Goal: Task Accomplishment & Management: Complete application form

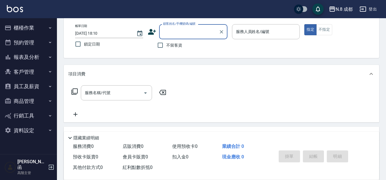
scroll to position [28, 0]
click at [26, 57] on button "報表及分析" at bounding box center [28, 57] width 52 height 15
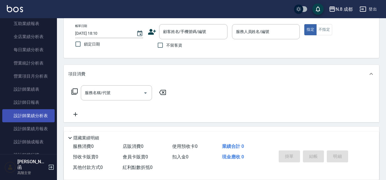
scroll to position [256, 0]
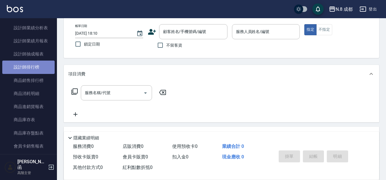
click at [30, 65] on link "設計師排行榜" at bounding box center [28, 67] width 52 height 13
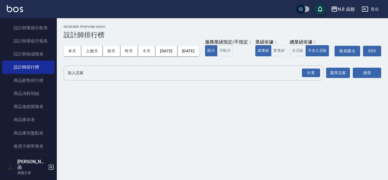
click at [96, 78] on input "加入店家" at bounding box center [189, 73] width 246 height 10
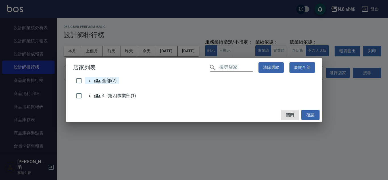
click at [112, 82] on span "全部(2)" at bounding box center [105, 80] width 23 height 7
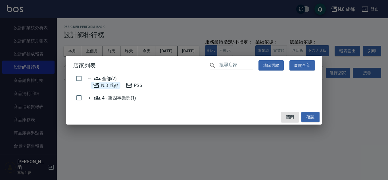
click at [111, 85] on 成都 "N.8 成都" at bounding box center [105, 85] width 25 height 7
click at [313, 117] on button "確認" at bounding box center [311, 117] width 18 height 11
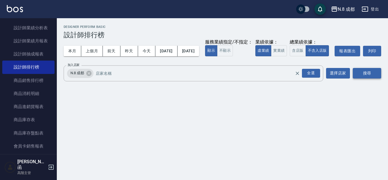
click at [374, 78] on button "搜尋" at bounding box center [367, 73] width 28 height 11
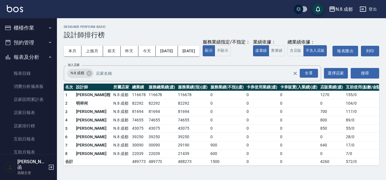
click at [28, 27] on button "櫃檯作業" at bounding box center [28, 27] width 52 height 15
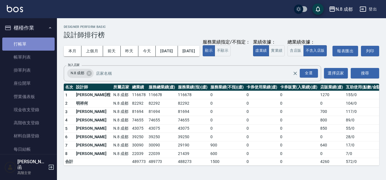
click at [38, 42] on link "打帳單" at bounding box center [28, 44] width 52 height 13
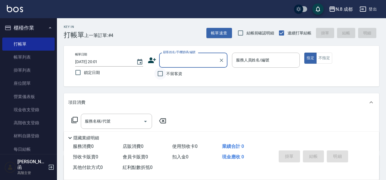
click at [155, 73] on input "不留客資" at bounding box center [160, 74] width 12 height 12
checkbox input "true"
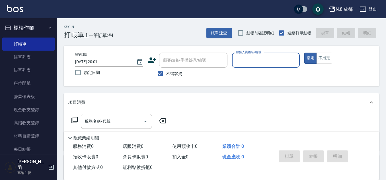
click at [242, 59] on input "服務人員姓名/編號" at bounding box center [265, 60] width 63 height 10
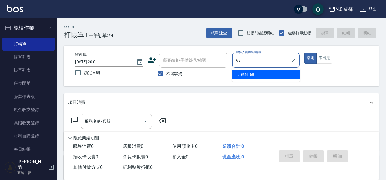
click at [247, 72] on span "明祥何 -68" at bounding box center [245, 75] width 18 height 6
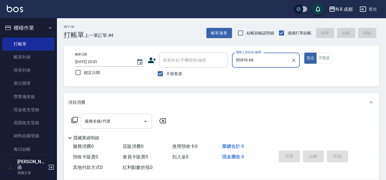
type input "明祥何-68"
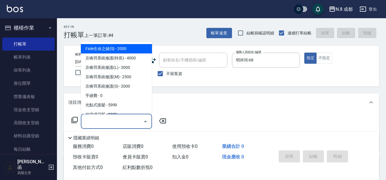
click at [116, 123] on input "服務名稱/代號" at bounding box center [111, 121] width 57 height 10
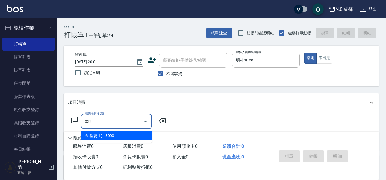
click at [120, 136] on span "熱塑燙(L) - 3000" at bounding box center [116, 135] width 71 height 9
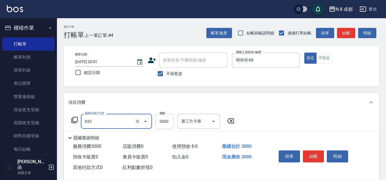
type input "熱塑燙(L)(032)"
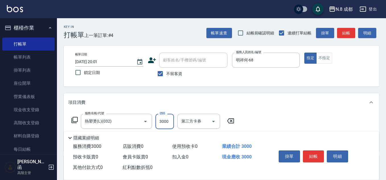
click at [167, 120] on input "3000" at bounding box center [164, 121] width 18 height 15
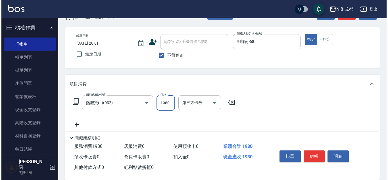
scroll to position [28, 0]
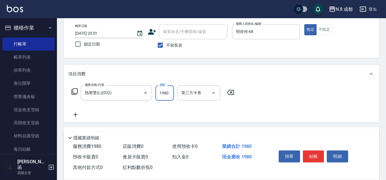
type input "1980"
click at [76, 114] on icon at bounding box center [75, 114] width 14 height 7
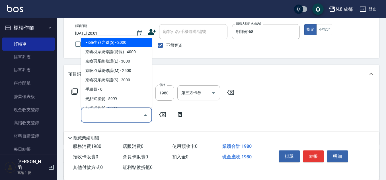
click at [117, 112] on input "服務名稱/代號" at bounding box center [111, 115] width 57 height 10
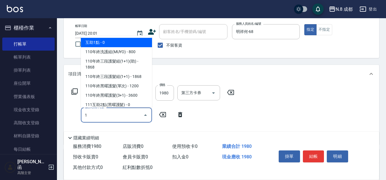
click at [112, 40] on span "互助1點 - 0" at bounding box center [116, 42] width 71 height 9
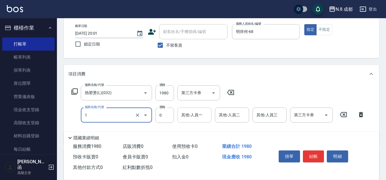
type input "互助1點(1)"
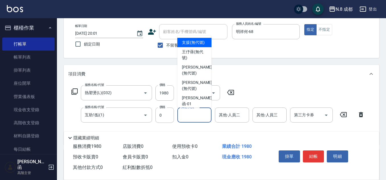
click at [189, 116] on input "其他-人員一" at bounding box center [194, 115] width 29 height 10
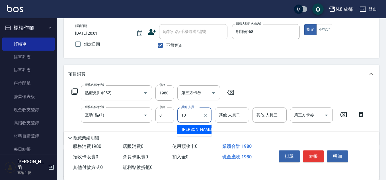
click at [196, 127] on span "[PERSON_NAME]-10" at bounding box center [200, 130] width 36 height 6
type input "[PERSON_NAME]-10"
click at [311, 154] on button "結帳" at bounding box center [312, 156] width 21 height 12
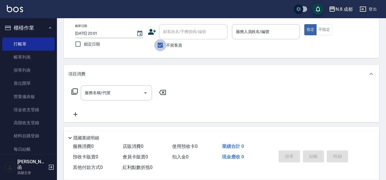
click at [161, 50] on input "不留客資" at bounding box center [160, 45] width 12 height 12
checkbox input "false"
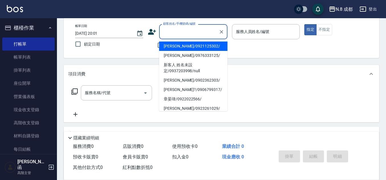
click at [183, 35] on input "顧客姓名/手機號碼/編號" at bounding box center [188, 32] width 55 height 10
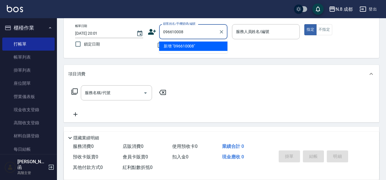
type input "0966100082"
drag, startPoint x: 194, startPoint y: 32, endPoint x: 119, endPoint y: 33, distance: 75.3
click at [119, 32] on div "帳單日期 [DATE] 20:01 鎖定日期 顧客姓名/手機號碼/編號 0966100082 顧客姓名/手機號碼/編號 不留客資 服務人員姓名/編號 服務人員…" at bounding box center [221, 37] width 301 height 27
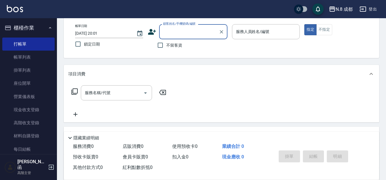
click at [152, 33] on icon at bounding box center [152, 32] width 8 height 6
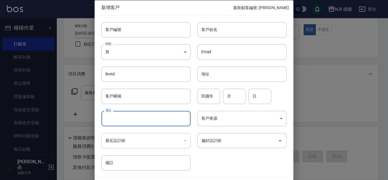
click at [142, 113] on input "電話" at bounding box center [145, 118] width 89 height 15
paste input "0966100082"
type input "0966100082"
click at [243, 28] on input "客戶姓名" at bounding box center [242, 29] width 89 height 15
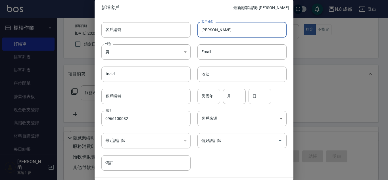
type input "[PERSON_NAME]"
click at [212, 92] on input "民國年" at bounding box center [209, 95] width 23 height 15
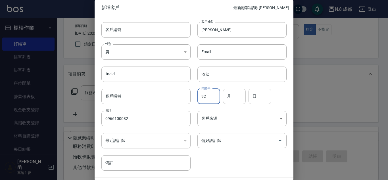
type input "92"
click at [234, 99] on input "月" at bounding box center [234, 95] width 23 height 15
type input "12"
click at [258, 97] on input "2" at bounding box center [260, 95] width 23 height 15
type input "25"
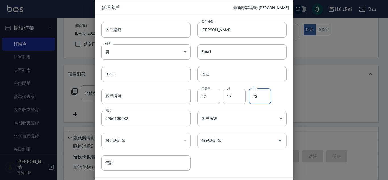
click at [236, 142] on input "偏好設計師" at bounding box center [238, 141] width 76 height 10
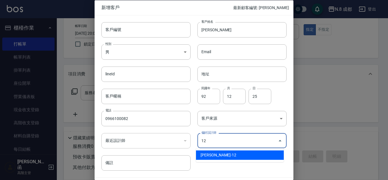
click at [228, 159] on li "[PERSON_NAME]-12" at bounding box center [240, 154] width 88 height 9
type input "[PERSON_NAME]"
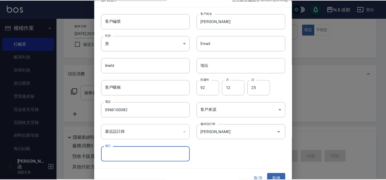
scroll to position [17, 0]
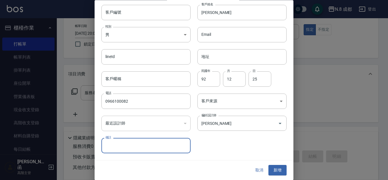
drag, startPoint x: 282, startPoint y: 169, endPoint x: 282, endPoint y: 166, distance: 2.9
click at [282, 169] on button "新增" at bounding box center [278, 170] width 18 height 11
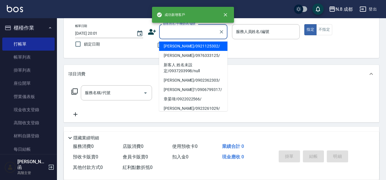
click at [202, 32] on input "顧客姓名/手機號碼/編號" at bounding box center [188, 32] width 55 height 10
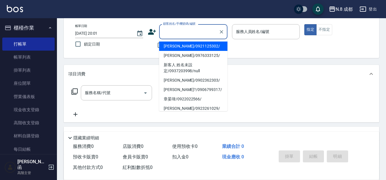
paste input "0966100082"
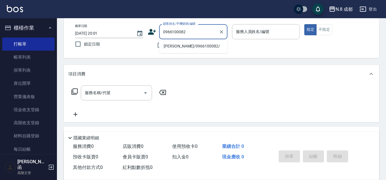
drag, startPoint x: 185, startPoint y: 47, endPoint x: 184, endPoint y: 52, distance: 4.8
click at [185, 47] on li "[PERSON_NAME]/0966100082/" at bounding box center [193, 46] width 68 height 9
type input "[PERSON_NAME]/0966100082/"
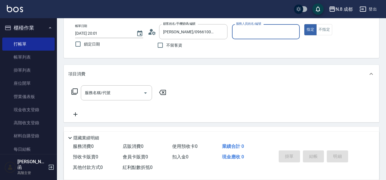
type input "[PERSON_NAME]-12"
drag, startPoint x: 111, startPoint y: 92, endPoint x: 102, endPoint y: 80, distance: 14.6
click at [111, 92] on input "服務名稱/代號" at bounding box center [111, 93] width 57 height 10
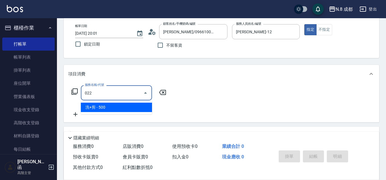
drag, startPoint x: 118, startPoint y: 109, endPoint x: 123, endPoint y: 107, distance: 6.0
click at [118, 109] on span "洗+剪 - 500" at bounding box center [116, 107] width 71 height 9
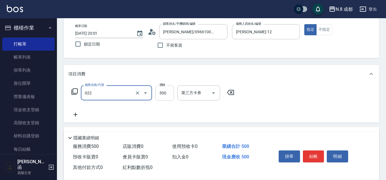
type input "洗+剪(022)"
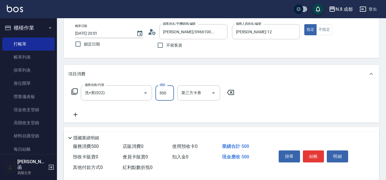
click at [166, 96] on input "500" at bounding box center [164, 92] width 18 height 15
type input "400"
click at [314, 153] on button "結帳" at bounding box center [312, 156] width 21 height 12
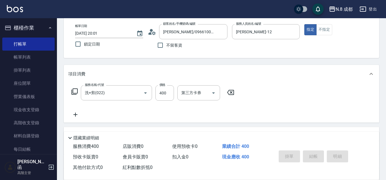
type input "[DATE] 20:02"
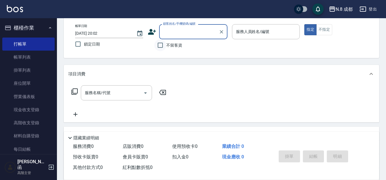
click at [164, 44] on input "不留客資" at bounding box center [160, 45] width 12 height 12
checkbox input "true"
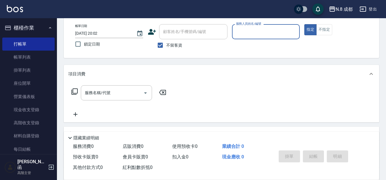
click at [246, 35] on input "服務人員姓名/編號" at bounding box center [265, 32] width 63 height 10
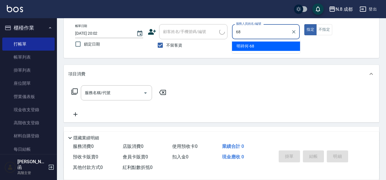
click at [243, 45] on span "明祥何 -68" at bounding box center [245, 46] width 18 height 6
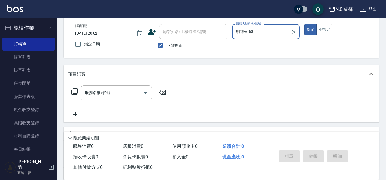
type input "明祥何-68"
click at [100, 93] on input "服務名稱/代號" at bounding box center [111, 93] width 57 height 10
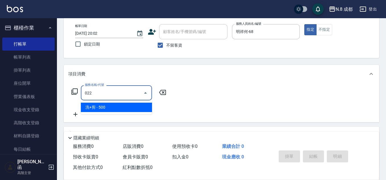
click at [106, 109] on span "洗+剪 - 500" at bounding box center [116, 107] width 71 height 9
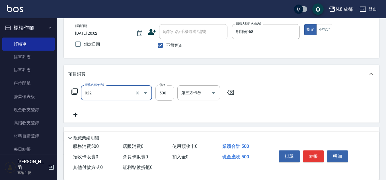
type input "洗+剪(022)"
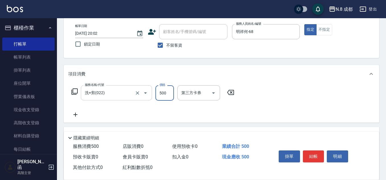
drag, startPoint x: 166, startPoint y: 93, endPoint x: 148, endPoint y: 98, distance: 18.9
click at [166, 92] on input "500" at bounding box center [164, 92] width 18 height 15
type input "600"
click at [78, 118] on icon at bounding box center [75, 114] width 14 height 7
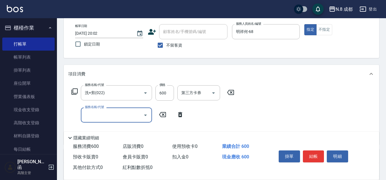
drag, startPoint x: 78, startPoint y: 118, endPoint x: 98, endPoint y: 113, distance: 20.1
click at [91, 118] on input "服務名稱/代號" at bounding box center [111, 115] width 57 height 10
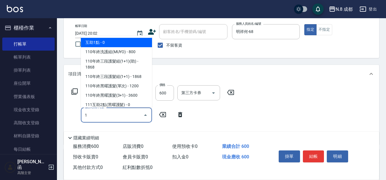
click at [111, 41] on span "互助1點 - 0" at bounding box center [116, 42] width 71 height 9
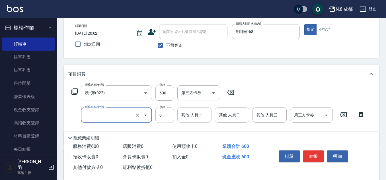
type input "互助1點(1)"
click at [198, 118] on input "其他-人員一" at bounding box center [194, 115] width 29 height 10
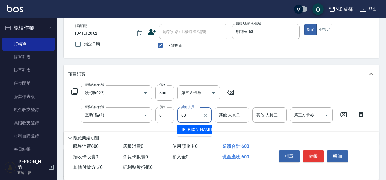
click at [200, 127] on div "[PERSON_NAME] -08" at bounding box center [194, 129] width 34 height 9
type input "[PERSON_NAME]-08"
click at [314, 156] on button "結帳" at bounding box center [312, 156] width 21 height 12
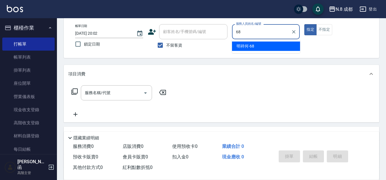
click at [252, 47] on span "明祥何 -68" at bounding box center [245, 46] width 18 height 6
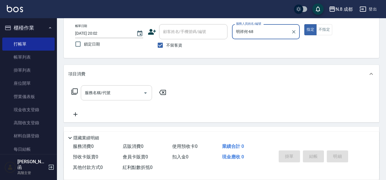
type input "明祥何-68"
click at [123, 93] on input "服務名稱/代號" at bounding box center [111, 93] width 57 height 10
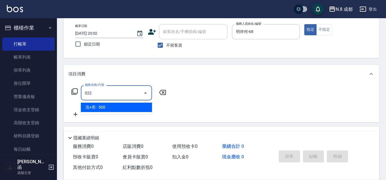
drag, startPoint x: 102, startPoint y: 104, endPoint x: 111, endPoint y: 103, distance: 9.1
click at [102, 103] on span "洗+剪 - 500" at bounding box center [116, 107] width 71 height 9
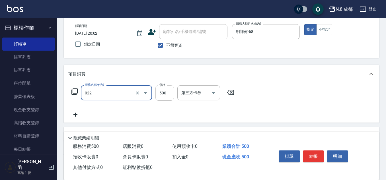
type input "洗+剪(022)"
click at [171, 94] on input "500" at bounding box center [164, 92] width 18 height 15
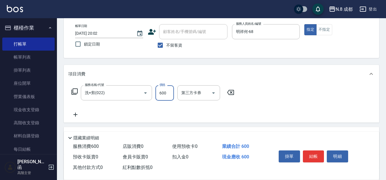
type input "600"
click at [74, 117] on icon at bounding box center [75, 114] width 14 height 7
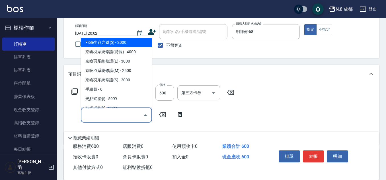
click at [132, 117] on input "服務名稱/代號" at bounding box center [111, 115] width 57 height 10
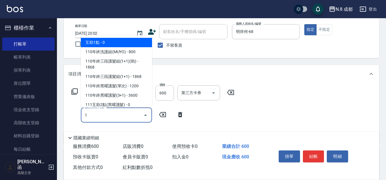
click at [113, 41] on span "互助1點 - 0" at bounding box center [116, 42] width 71 height 9
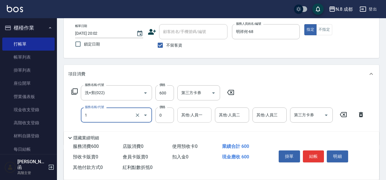
type input "互助1點(1)"
click at [195, 114] on input "其他-人員一" at bounding box center [194, 115] width 29 height 10
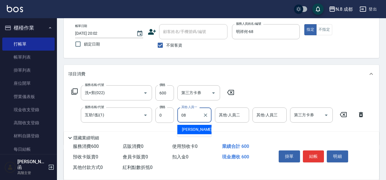
click at [199, 128] on span "[PERSON_NAME] -08" at bounding box center [200, 130] width 36 height 6
type input "[PERSON_NAME]-08"
click at [314, 154] on button "結帳" at bounding box center [312, 156] width 21 height 12
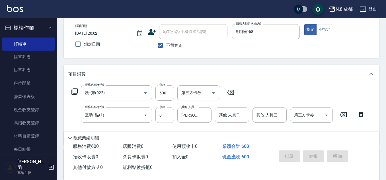
type input "[DATE] 20:03"
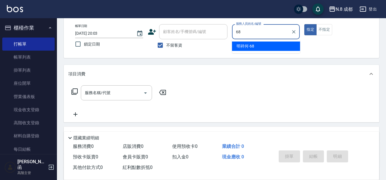
click at [256, 46] on div "明祥何 -68" at bounding box center [266, 46] width 68 height 9
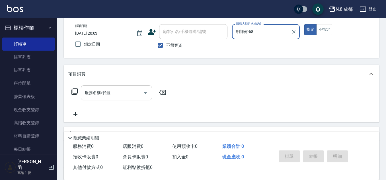
type input "明祥何-68"
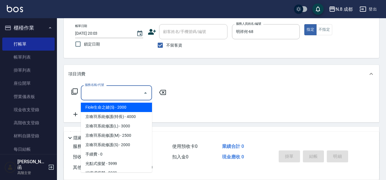
click at [96, 96] on input "服務名稱/代號" at bounding box center [111, 93] width 57 height 10
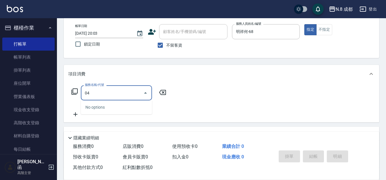
drag, startPoint x: 103, startPoint y: 94, endPoint x: 86, endPoint y: 90, distance: 17.1
click at [69, 89] on div "服務名稱/代號 04 服務名稱/代號" at bounding box center [118, 92] width 101 height 15
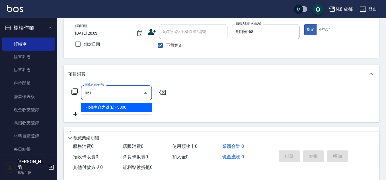
click at [123, 102] on ul "Fiole生命之鍵(L) - 3000" at bounding box center [116, 107] width 71 height 14
click at [118, 107] on span "Fiole生命之鍵(L) - 3000" at bounding box center [116, 107] width 71 height 9
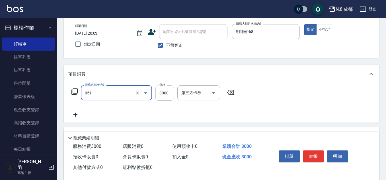
type input "Fiole生命之鍵(L)(051)"
click at [167, 89] on input "3000" at bounding box center [164, 92] width 18 height 15
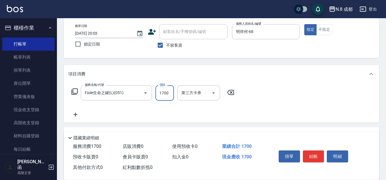
type input "1700"
click at [74, 114] on icon at bounding box center [75, 114] width 14 height 7
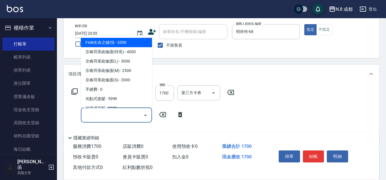
click at [98, 116] on input "服務名稱/代號" at bounding box center [111, 115] width 57 height 10
click at [104, 42] on span "互助3點 - 0" at bounding box center [116, 42] width 71 height 9
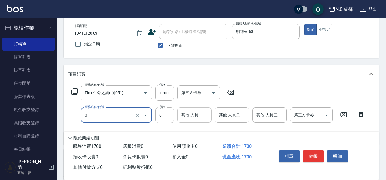
type input "互助3點(3)"
click at [196, 114] on input "其他-人員一" at bounding box center [194, 115] width 29 height 10
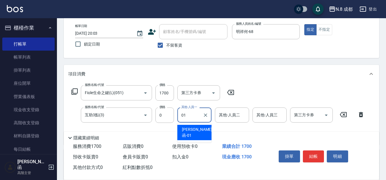
click at [198, 130] on span "[PERSON_NAME]函 -01" at bounding box center [197, 133] width 30 height 12
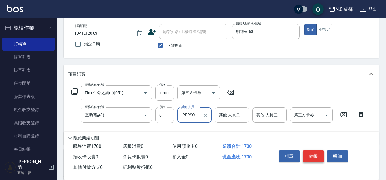
type input "[PERSON_NAME]函-01"
click at [319, 155] on button "結帳" at bounding box center [312, 156] width 21 height 12
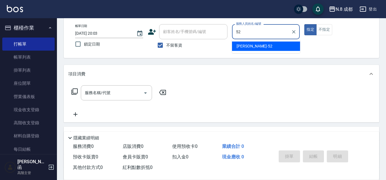
click at [246, 46] on span "[PERSON_NAME]-52" at bounding box center [254, 46] width 36 height 6
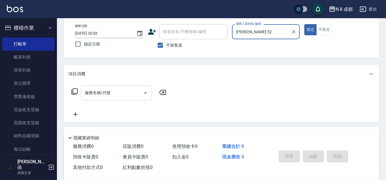
click at [103, 98] on div "服務名稱/代號" at bounding box center [116, 92] width 71 height 15
type input "[PERSON_NAME]-52"
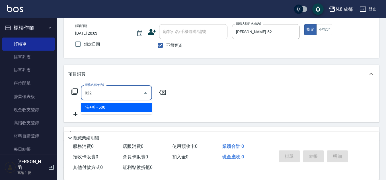
click at [105, 105] on span "洗+剪 - 500" at bounding box center [116, 107] width 71 height 9
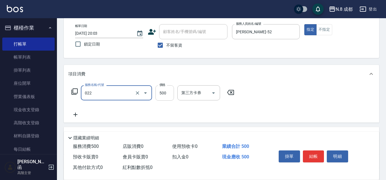
type input "洗+剪(022)"
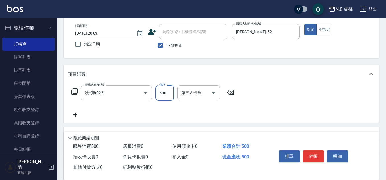
click at [163, 94] on input "500" at bounding box center [164, 92] width 18 height 15
type input "600"
click at [80, 113] on icon at bounding box center [75, 114] width 14 height 7
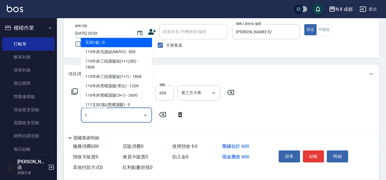
click at [117, 41] on span "互助1點 - 0" at bounding box center [116, 42] width 71 height 9
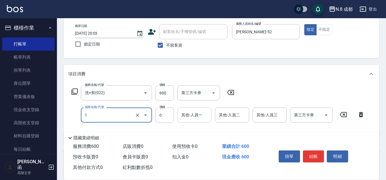
type input "互助1點(1)"
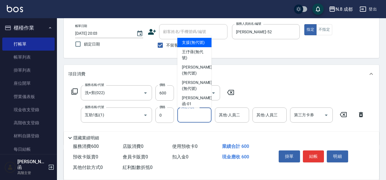
click at [189, 117] on input "其他-人員一" at bounding box center [194, 115] width 29 height 10
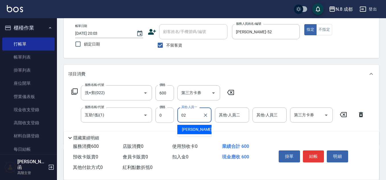
click at [196, 129] on span "[PERSON_NAME]-02" at bounding box center [200, 130] width 36 height 6
type input "[PERSON_NAME]-02"
click at [210, 117] on div "[PERSON_NAME]-02 其他-人員一" at bounding box center [194, 114] width 34 height 15
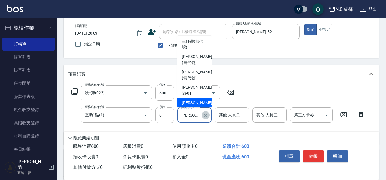
drag, startPoint x: 204, startPoint y: 116, endPoint x: 197, endPoint y: 114, distance: 7.9
click at [204, 115] on icon "Clear" at bounding box center [205, 115] width 6 height 6
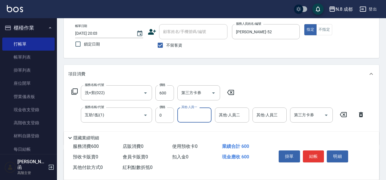
click at [193, 114] on input "其他-人員一" at bounding box center [194, 115] width 29 height 10
click at [196, 128] on span "[PERSON_NAME] -04" at bounding box center [200, 130] width 36 height 6
type input "[PERSON_NAME]-04"
click at [319, 153] on button "結帳" at bounding box center [312, 156] width 21 height 12
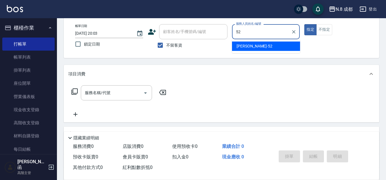
click at [249, 44] on span "[PERSON_NAME]-52" at bounding box center [254, 46] width 36 height 6
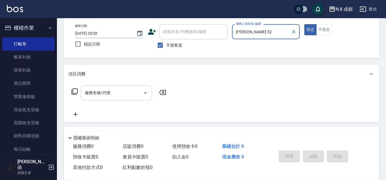
type input "[PERSON_NAME]-52"
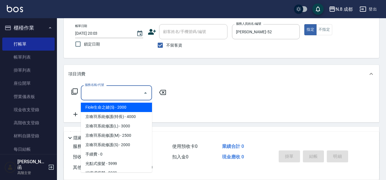
click at [98, 96] on input "服務名稱/代號" at bounding box center [111, 93] width 57 height 10
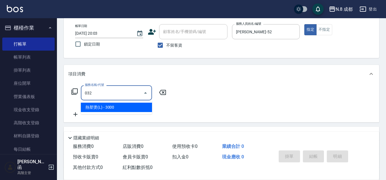
click at [102, 108] on span "熱塑燙(L) - 3000" at bounding box center [116, 107] width 71 height 9
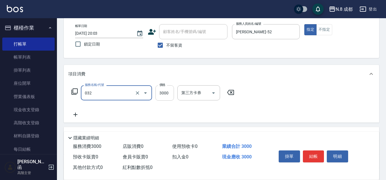
type input "熱塑燙(L)(032)"
click at [167, 95] on input "3000" at bounding box center [164, 92] width 18 height 15
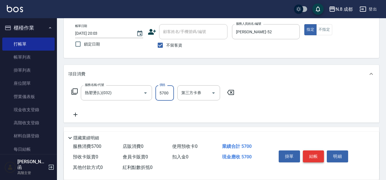
type input "5700"
click at [313, 152] on button "結帳" at bounding box center [312, 156] width 21 height 12
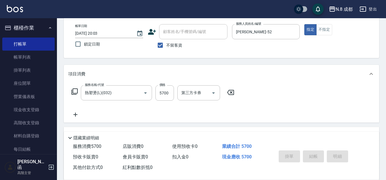
type input "[DATE] 20:04"
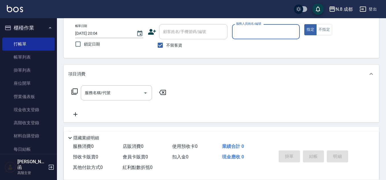
click at [250, 32] on input "服務人員姓名/編號" at bounding box center [265, 32] width 63 height 10
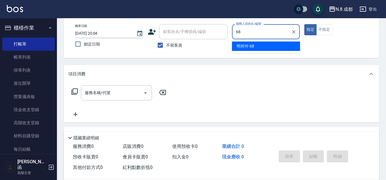
click at [250, 43] on div "明祥何 -68" at bounding box center [266, 46] width 68 height 9
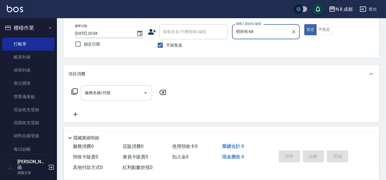
type input "明祥何-68"
click at [119, 92] on input "服務名稱/代號" at bounding box center [111, 93] width 57 height 10
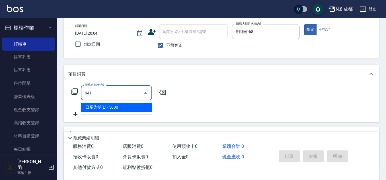
click at [128, 106] on span "日系染髮(L) - 3000" at bounding box center [116, 107] width 71 height 9
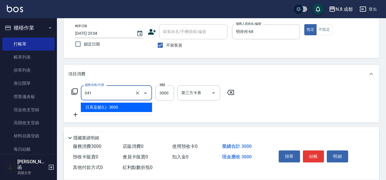
drag, startPoint x: 99, startPoint y: 92, endPoint x: 67, endPoint y: 91, distance: 31.6
click at [67, 91] on div "服務名稱/代號 041 服務名稱/代號 價格 3000 價格 第三方卡券 第三方卡券" at bounding box center [221, 103] width 315 height 40
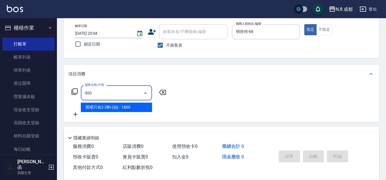
click at [117, 107] on span "黑曜只有2 3劑-(短) - 1800" at bounding box center [116, 107] width 71 height 9
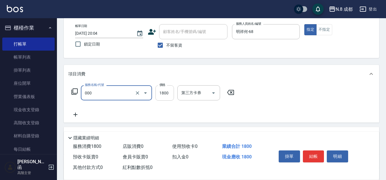
type input "黑曜只有2 3劑-(短)(000)"
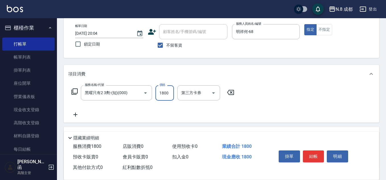
click at [165, 92] on input "1800" at bounding box center [164, 92] width 18 height 15
type input "3780"
click at [75, 115] on icon at bounding box center [75, 114] width 14 height 7
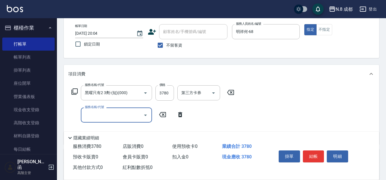
click at [98, 114] on input "服務名稱/代號" at bounding box center [111, 115] width 57 height 10
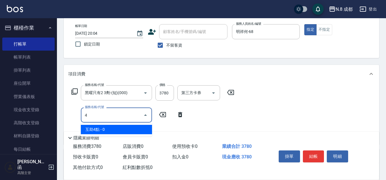
click at [104, 130] on span "互助4點 - 0" at bounding box center [116, 129] width 71 height 9
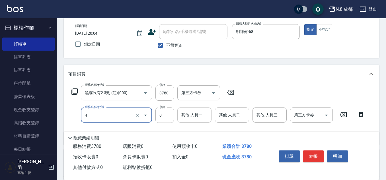
type input "互助4點(4)"
click at [195, 115] on input "其他-人員一" at bounding box center [194, 115] width 29 height 10
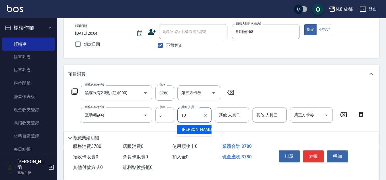
click at [195, 128] on span "[PERSON_NAME]-10" at bounding box center [200, 130] width 36 height 6
type input "[PERSON_NAME]-10"
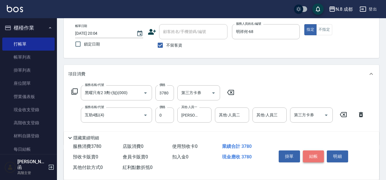
click at [314, 154] on button "結帳" at bounding box center [312, 156] width 21 height 12
type input "[DATE] 20:05"
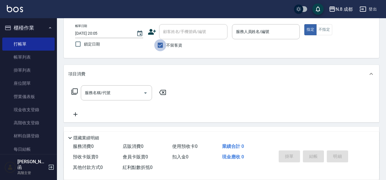
click at [163, 50] on input "不留客資" at bounding box center [160, 45] width 12 height 12
checkbox input "false"
click at [176, 34] on input "顧客姓名/手機號碼/編號" at bounding box center [188, 32] width 55 height 10
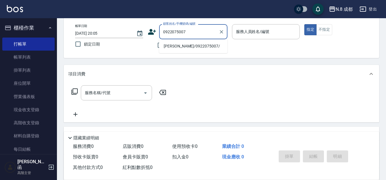
click at [211, 47] on li "[PERSON_NAME]/0922075007/" at bounding box center [193, 46] width 68 height 9
type input "[PERSON_NAME]/0922075007/"
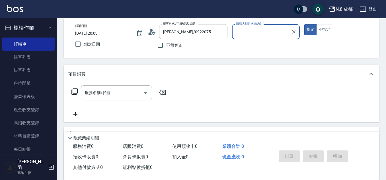
type input "明祥何-68"
drag, startPoint x: 117, startPoint y: 97, endPoint x: 131, endPoint y: 95, distance: 14.0
click at [117, 97] on input "服務名稱/代號" at bounding box center [111, 93] width 57 height 10
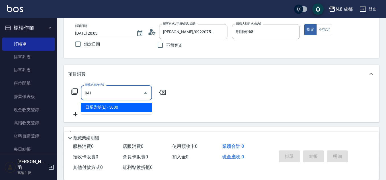
click at [130, 107] on span "日系染髮(L) - 3000" at bounding box center [116, 107] width 71 height 9
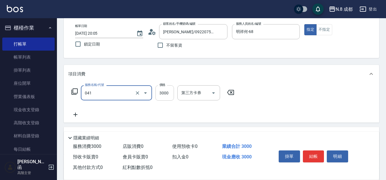
type input "日系染髮(L)(041)"
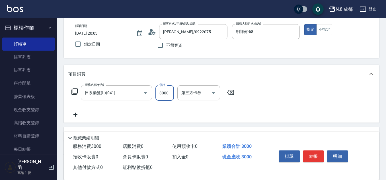
click at [165, 95] on input "3000" at bounding box center [164, 92] width 18 height 15
type input "3380"
click at [74, 113] on icon at bounding box center [75, 114] width 14 height 7
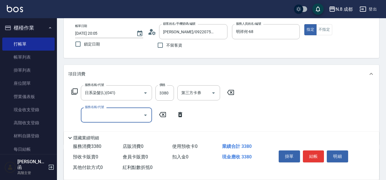
click at [88, 115] on input "服務名稱/代號" at bounding box center [111, 115] width 57 height 10
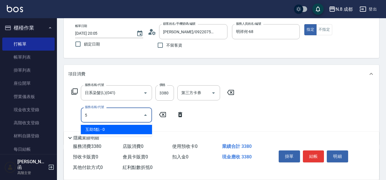
click at [105, 130] on span "互助5點 - 0" at bounding box center [116, 129] width 71 height 9
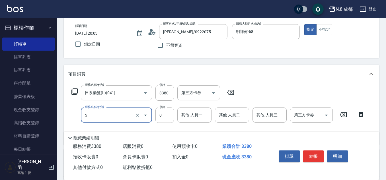
type input "互助5點(5)"
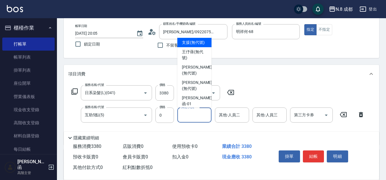
click at [196, 117] on input "其他-人員一" at bounding box center [194, 115] width 29 height 10
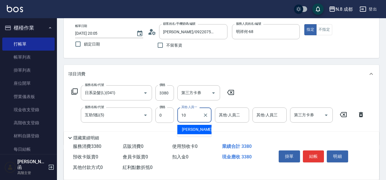
click at [201, 130] on div "[PERSON_NAME]-10" at bounding box center [194, 129] width 34 height 9
type input "[PERSON_NAME]-10"
click at [315, 153] on button "結帳" at bounding box center [312, 156] width 21 height 12
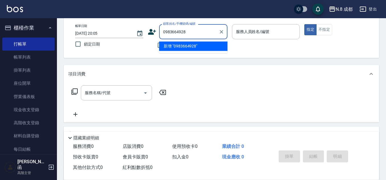
click at [186, 47] on li "新增 "0983664928"" at bounding box center [193, 46] width 68 height 9
type input "0983664928"
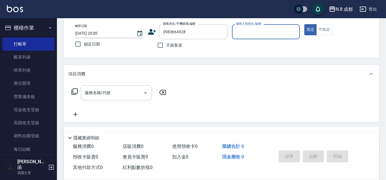
click at [254, 31] on input "服務人員姓名/編號" at bounding box center [265, 32] width 63 height 10
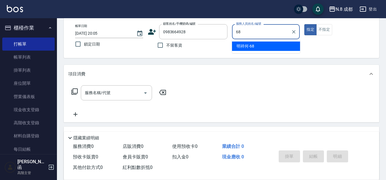
click at [247, 45] on span "明祥何 -68" at bounding box center [245, 46] width 18 height 6
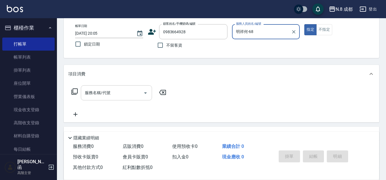
type input "明祥何-68"
click at [118, 96] on input "服務名稱/代號" at bounding box center [111, 93] width 57 height 10
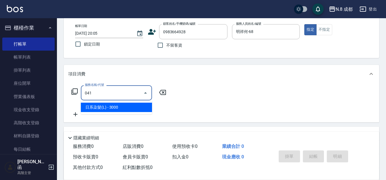
click at [112, 107] on span "日系染髮(L) - 3000" at bounding box center [116, 107] width 71 height 9
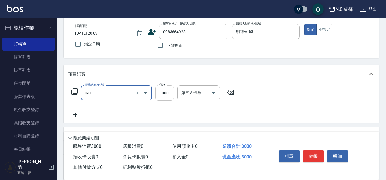
type input "日系染髮(L)(041)"
click at [166, 93] on input "3000" at bounding box center [164, 92] width 18 height 15
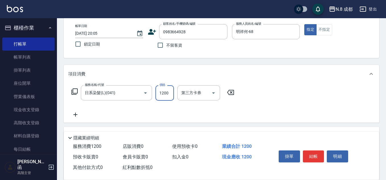
type input "1200"
click at [76, 116] on icon at bounding box center [75, 114] width 14 height 7
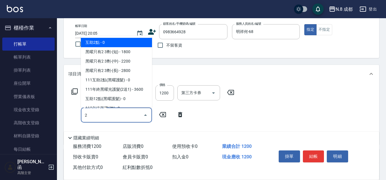
drag, startPoint x: 105, startPoint y: 45, endPoint x: 119, endPoint y: 49, distance: 13.8
click at [105, 44] on span "互助2點 - 0" at bounding box center [116, 42] width 71 height 9
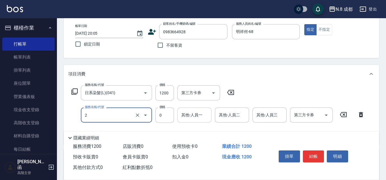
type input "互助2點(2)"
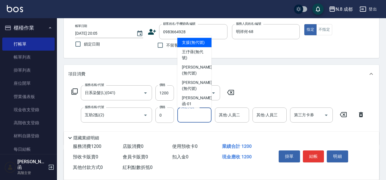
click at [189, 111] on div "其他-人員一 其他-人員一" at bounding box center [194, 114] width 34 height 15
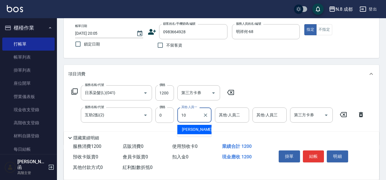
click at [198, 130] on span "[PERSON_NAME]-10" at bounding box center [200, 130] width 36 height 6
type input "[PERSON_NAME]-10"
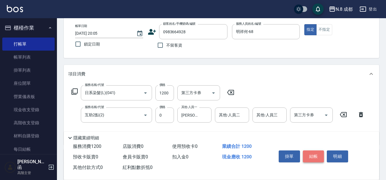
click at [316, 157] on button "結帳" at bounding box center [312, 156] width 21 height 12
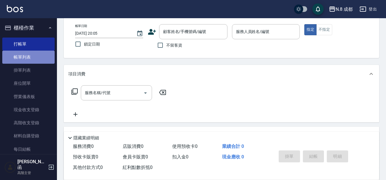
click at [36, 59] on link "帳單列表" at bounding box center [28, 57] width 52 height 13
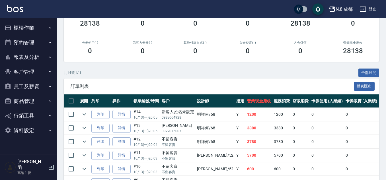
scroll to position [28, 0]
